Goal: Information Seeking & Learning: Learn about a topic

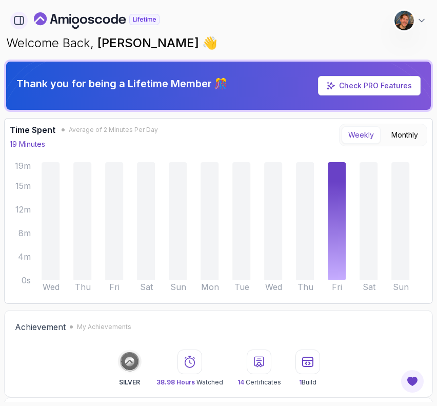
click at [17, 18] on icon "button" at bounding box center [18, 20] width 11 height 11
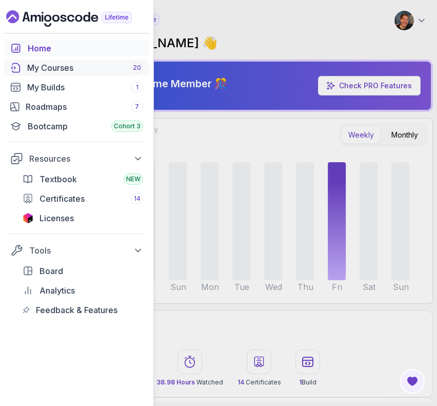
click at [64, 61] on link "My Courses 20" at bounding box center [76, 68] width 145 height 16
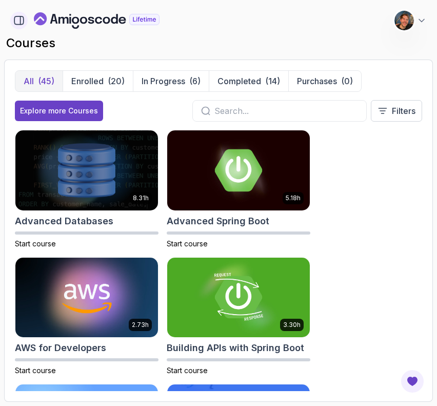
click at [21, 20] on icon "button" at bounding box center [21, 20] width 0 height 8
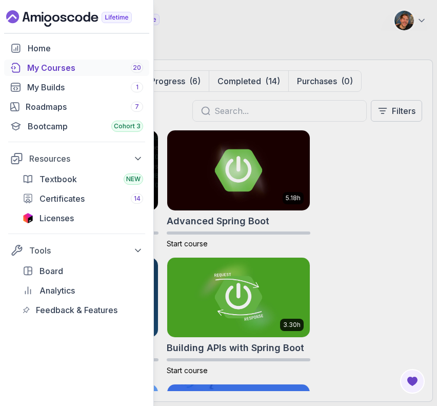
click at [425, 21] on div "Home My Courses 20 My Builds 1 Roadmaps 7 Bootcamp Cohort 3 Resources Textbook …" at bounding box center [218, 203] width 437 height 406
click at [423, 23] on div "Home My Courses 20 My Builds 1 Roadmaps 7 Bootcamp Cohort 3 Resources Textbook …" at bounding box center [218, 203] width 437 height 406
click at [238, 22] on div "Home My Courses 20 My Builds 1 Roadmaps 7 Bootcamp Cohort 3 Resources Textbook …" at bounding box center [218, 203] width 437 height 406
click at [240, 39] on div "Home My Courses 20 My Builds 1 Roadmaps 7 Bootcamp Cohort 3 Resources Textbook …" at bounding box center [218, 203] width 437 height 406
click at [43, 103] on div "Roadmaps 7" at bounding box center [85, 107] width 118 height 12
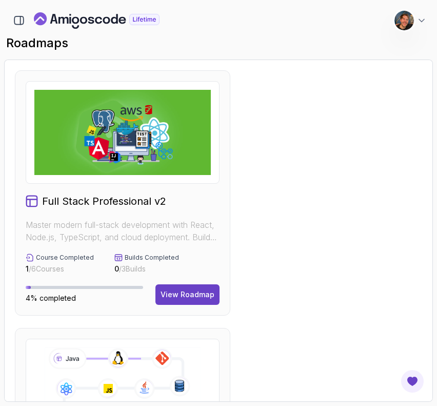
scroll to position [265, 0]
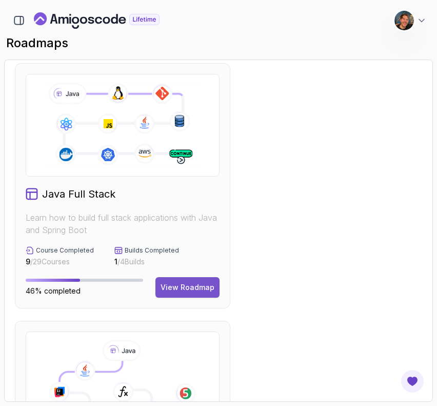
click at [184, 286] on div "View Roadmap" at bounding box center [188, 287] width 54 height 10
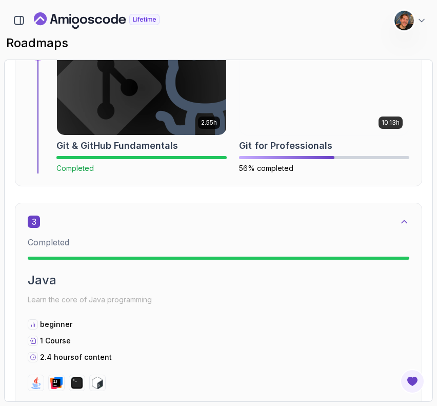
scroll to position [1037, 0]
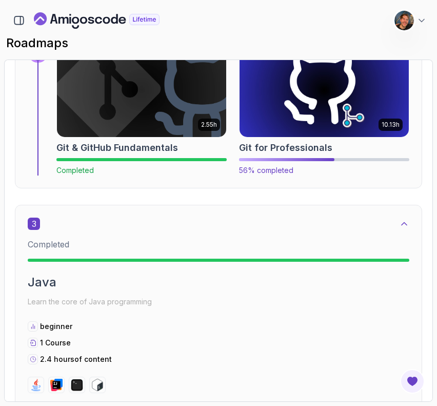
click at [322, 93] on img at bounding box center [325, 90] width 178 height 100
